Goal: Download file/media

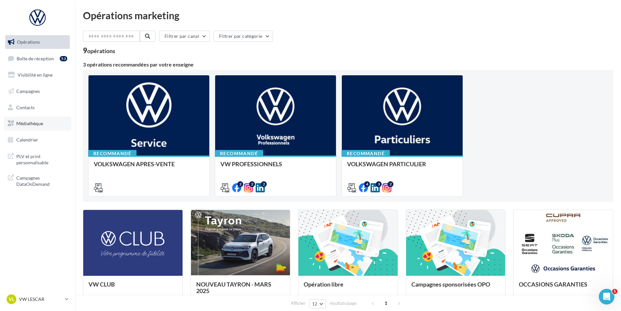
click at [33, 121] on span "Médiathèque" at bounding box center [29, 124] width 27 height 6
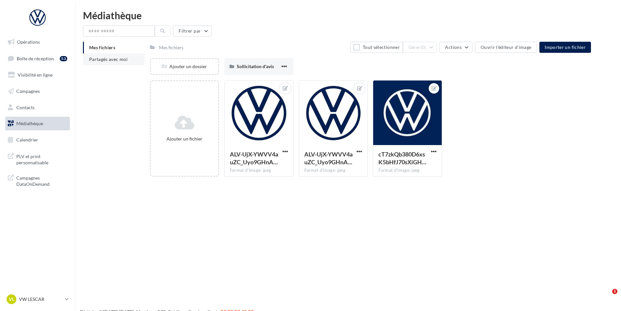
click at [122, 62] on span "Partagés avec moi" at bounding box center [108, 59] width 39 height 6
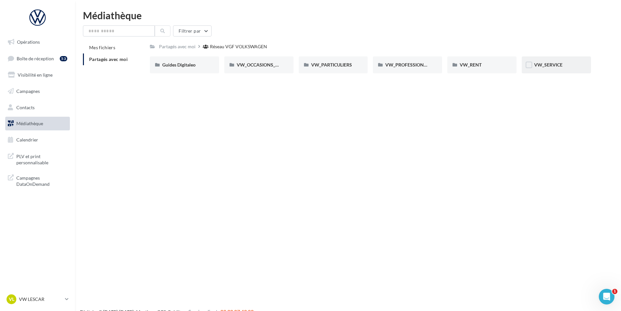
click at [539, 62] on div "VW_SERVICE" at bounding box center [556, 65] width 44 height 7
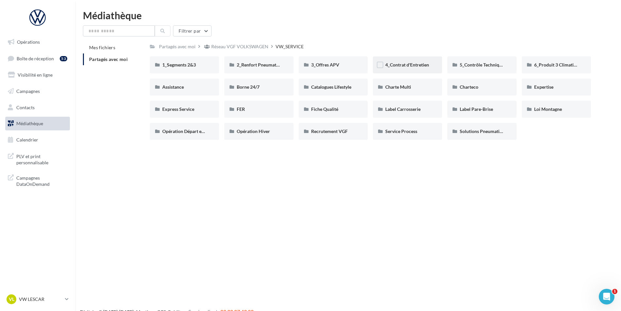
click at [413, 69] on div "4_Contrat d'Entretien" at bounding box center [407, 64] width 69 height 17
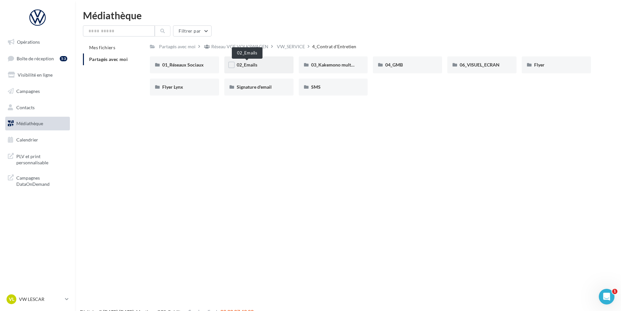
click at [254, 64] on span "02_Emails" at bounding box center [247, 65] width 21 height 6
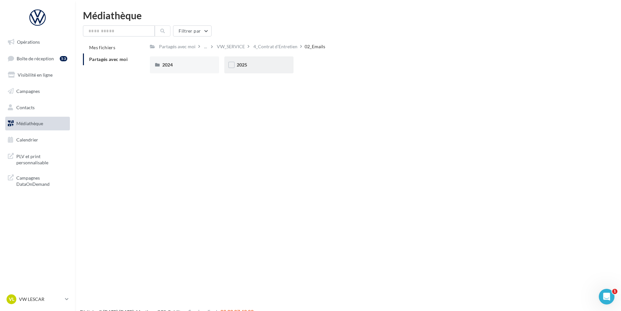
click at [264, 70] on div "2025" at bounding box center [258, 64] width 69 height 17
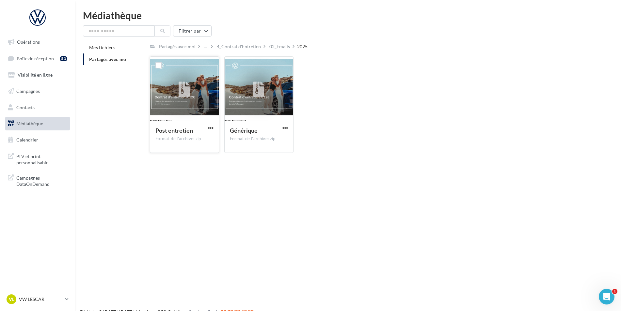
click at [206, 98] on div at bounding box center [184, 89] width 69 height 65
click at [211, 127] on span "button" at bounding box center [211, 128] width 6 height 6
click at [207, 143] on button "Télécharger" at bounding box center [181, 141] width 65 height 17
click at [270, 46] on div "02_Emails" at bounding box center [279, 46] width 21 height 7
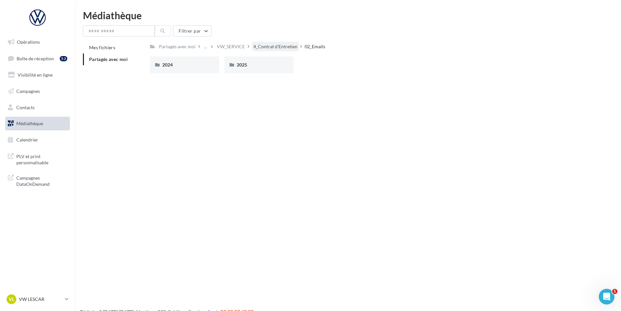
click at [282, 49] on div "4_Contrat d'Entretien" at bounding box center [275, 46] width 44 height 7
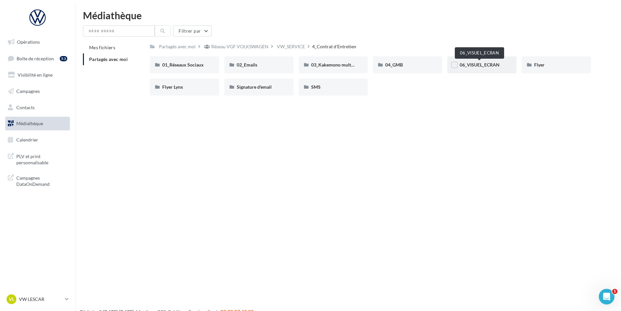
click at [487, 66] on span "06_VISUEL_ECRAN" at bounding box center [480, 65] width 40 height 6
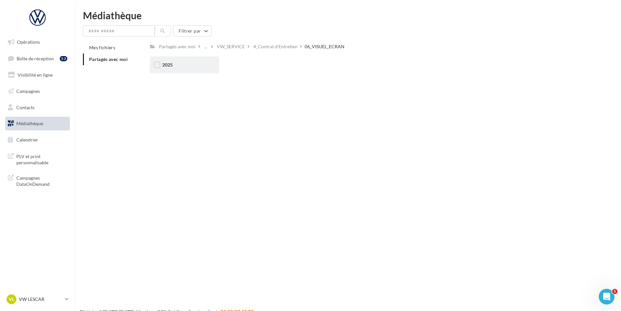
click at [180, 69] on div "2025" at bounding box center [184, 64] width 69 height 17
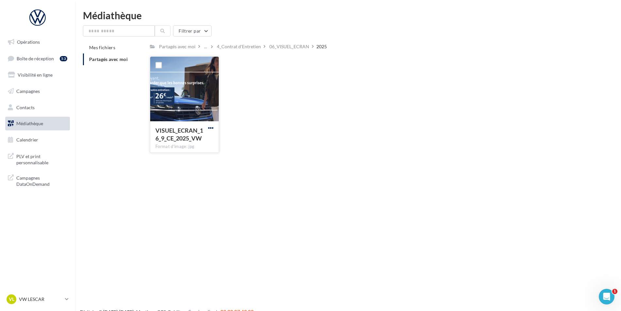
click at [211, 128] on span "button" at bounding box center [211, 128] width 6 height 6
click at [195, 141] on button "Télécharger" at bounding box center [181, 141] width 65 height 17
